Goal: Communication & Community: Ask a question

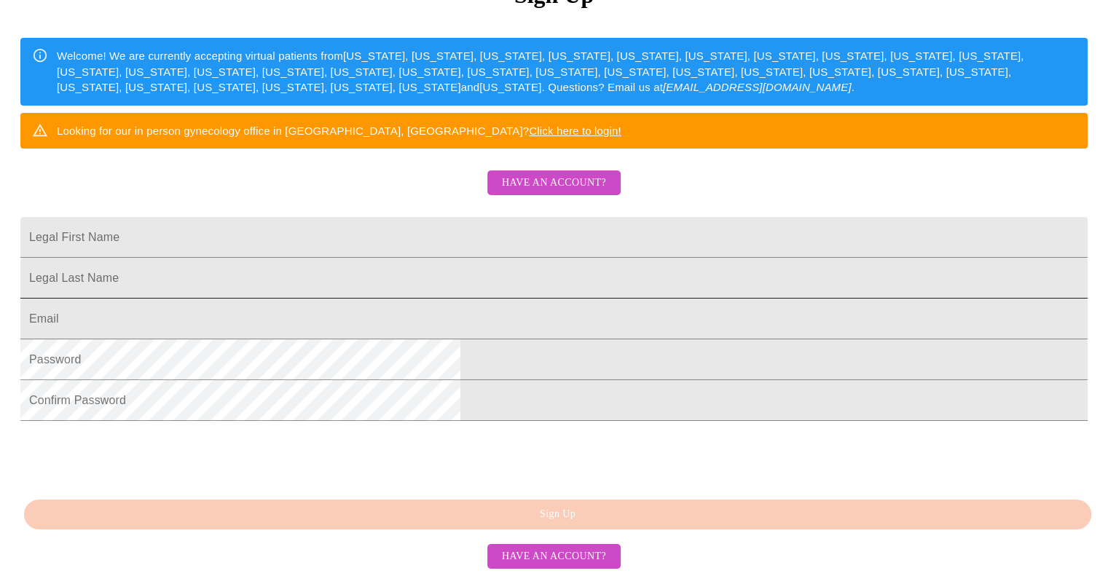
scroll to position [324, 0]
click at [599, 553] on span "Have an account?" at bounding box center [554, 557] width 104 height 18
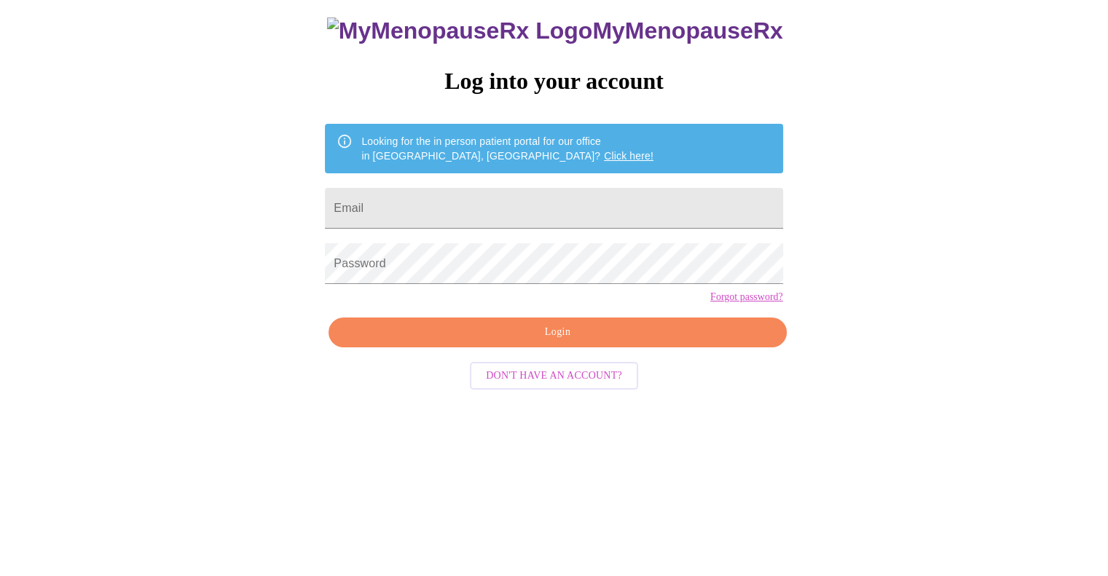
scroll to position [15, 0]
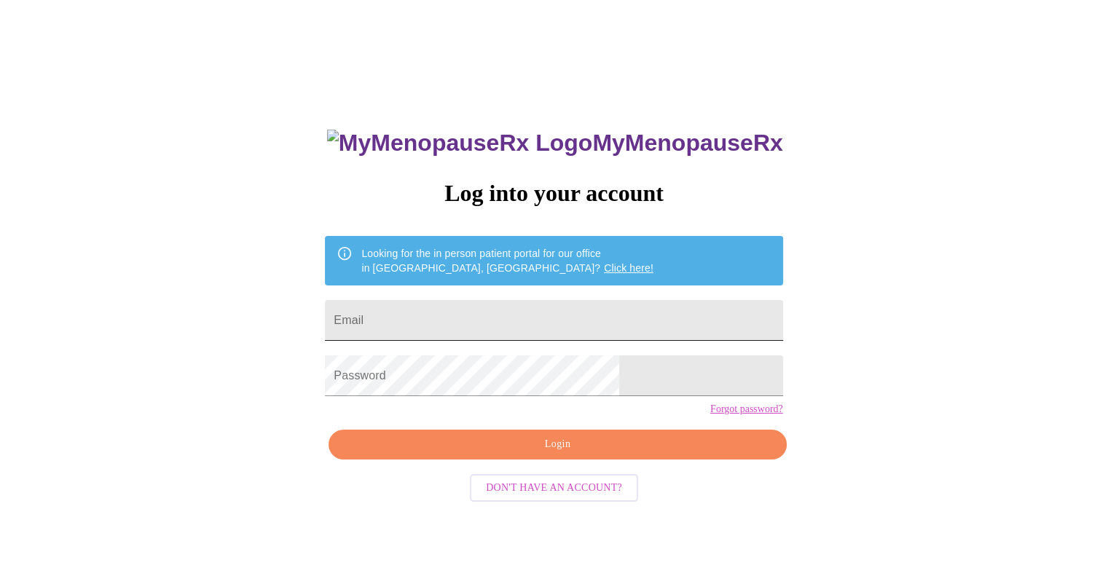
click at [578, 323] on input "Email" at bounding box center [554, 320] width 458 height 41
type input "[EMAIL_ADDRESS][DOMAIN_NAME]"
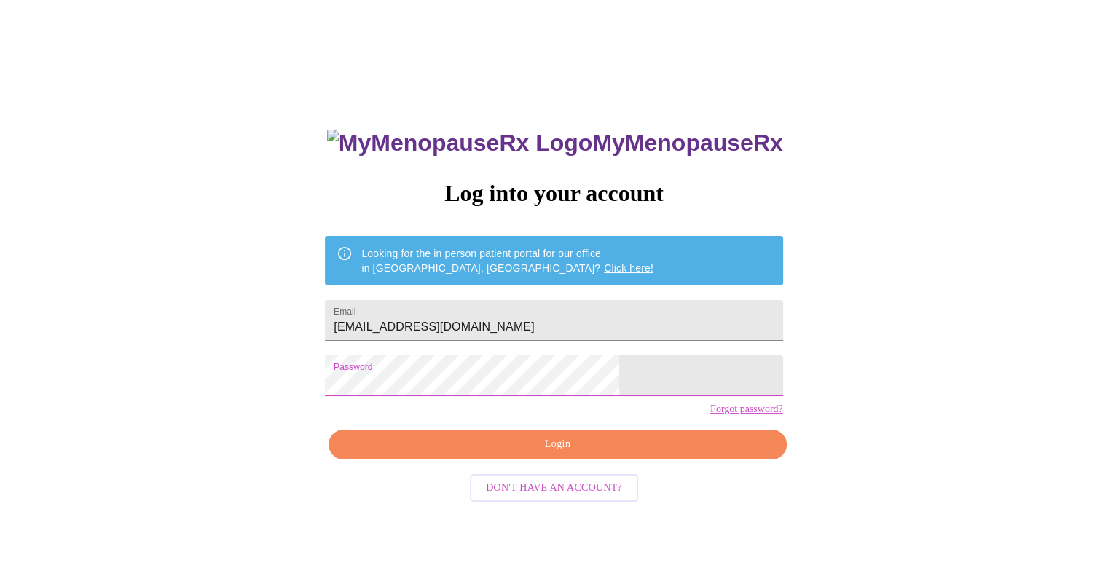
click at [554, 454] on span "Login" at bounding box center [557, 445] width 424 height 18
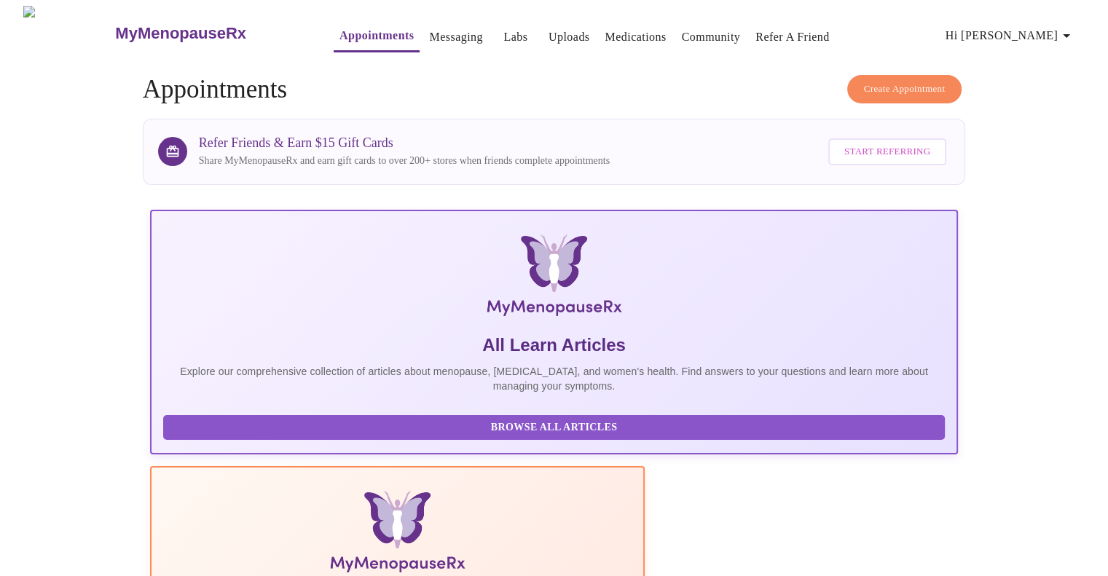
click at [429, 34] on link "Messaging" at bounding box center [455, 37] width 53 height 20
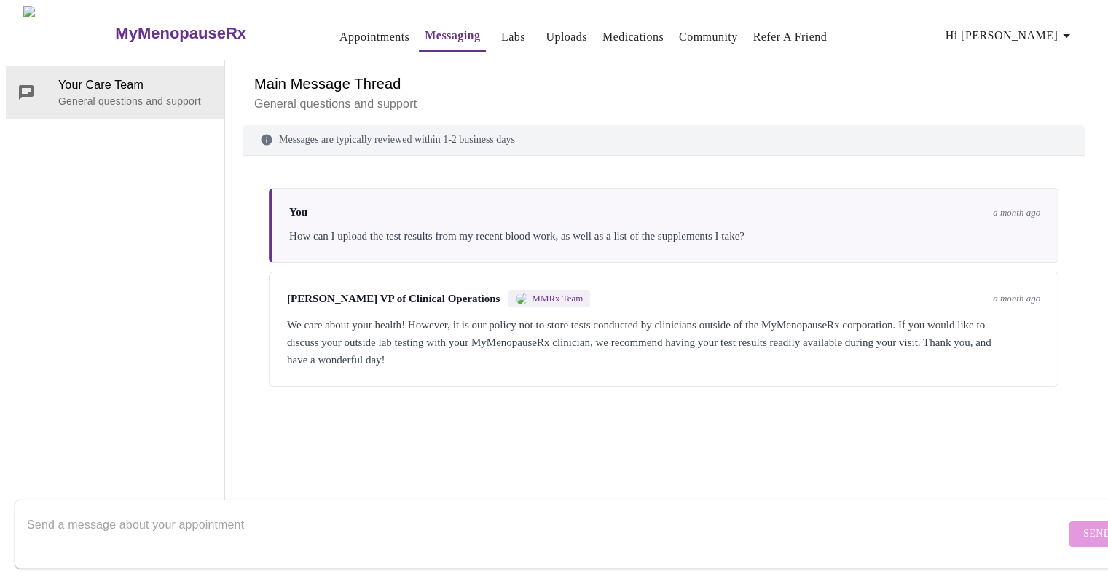
scroll to position [55, 0]
click at [331, 514] on textarea "Send a message about your appointment" at bounding box center [546, 534] width 1038 height 47
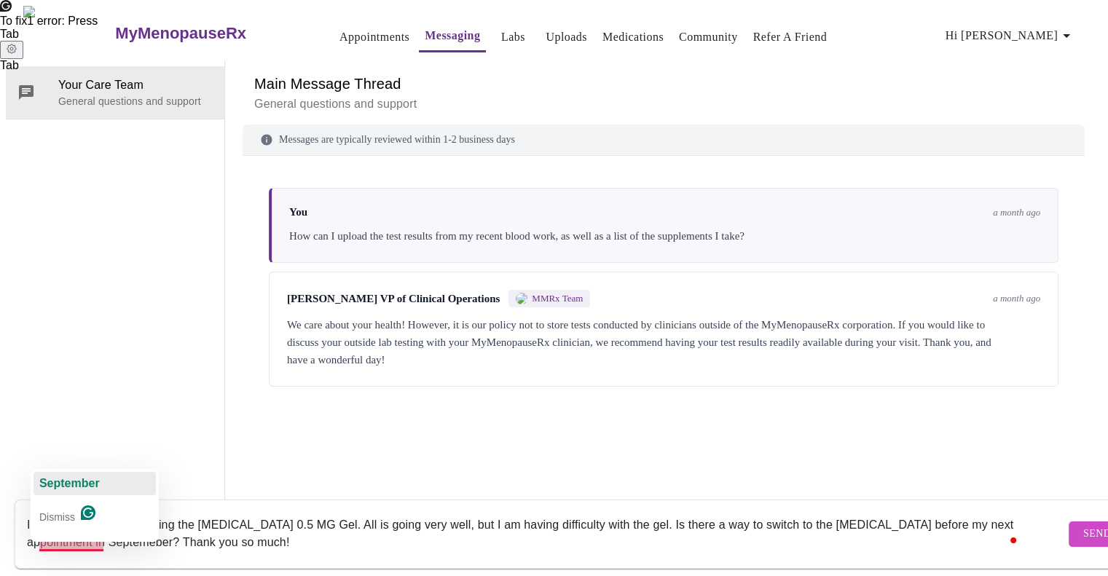
click at [94, 484] on span "September" at bounding box center [69, 483] width 60 height 12
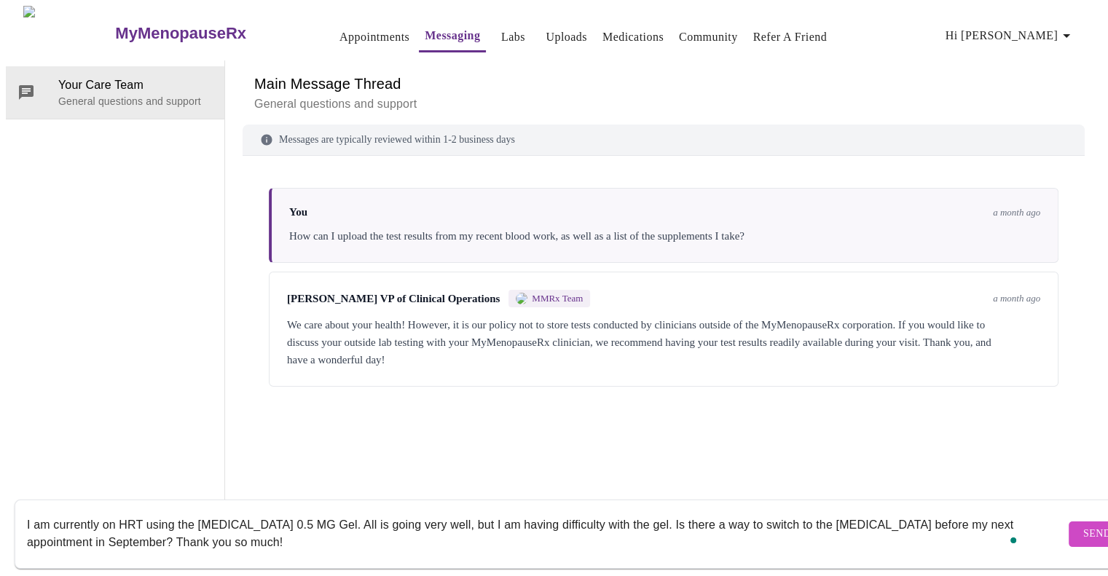
type textarea "I am currently on HRT using the [MEDICAL_DATA] 0.5 MG Gel. All is going very we…"
click at [1083, 525] on span "Send" at bounding box center [1097, 534] width 28 height 18
